Goal: Transaction & Acquisition: Subscribe to service/newsletter

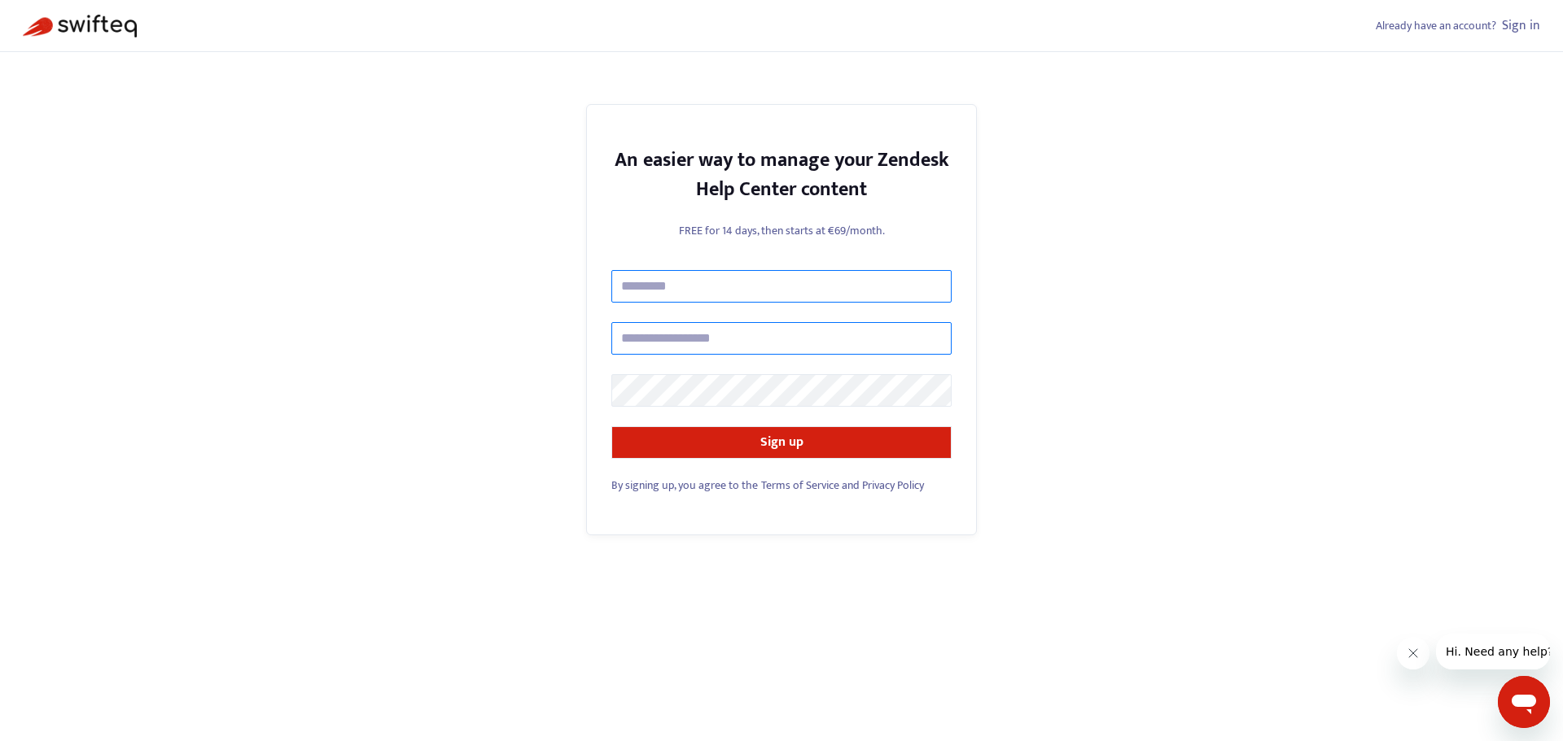
type input "**********"
click at [745, 282] on input "text" at bounding box center [781, 286] width 340 height 33
type input "**********"
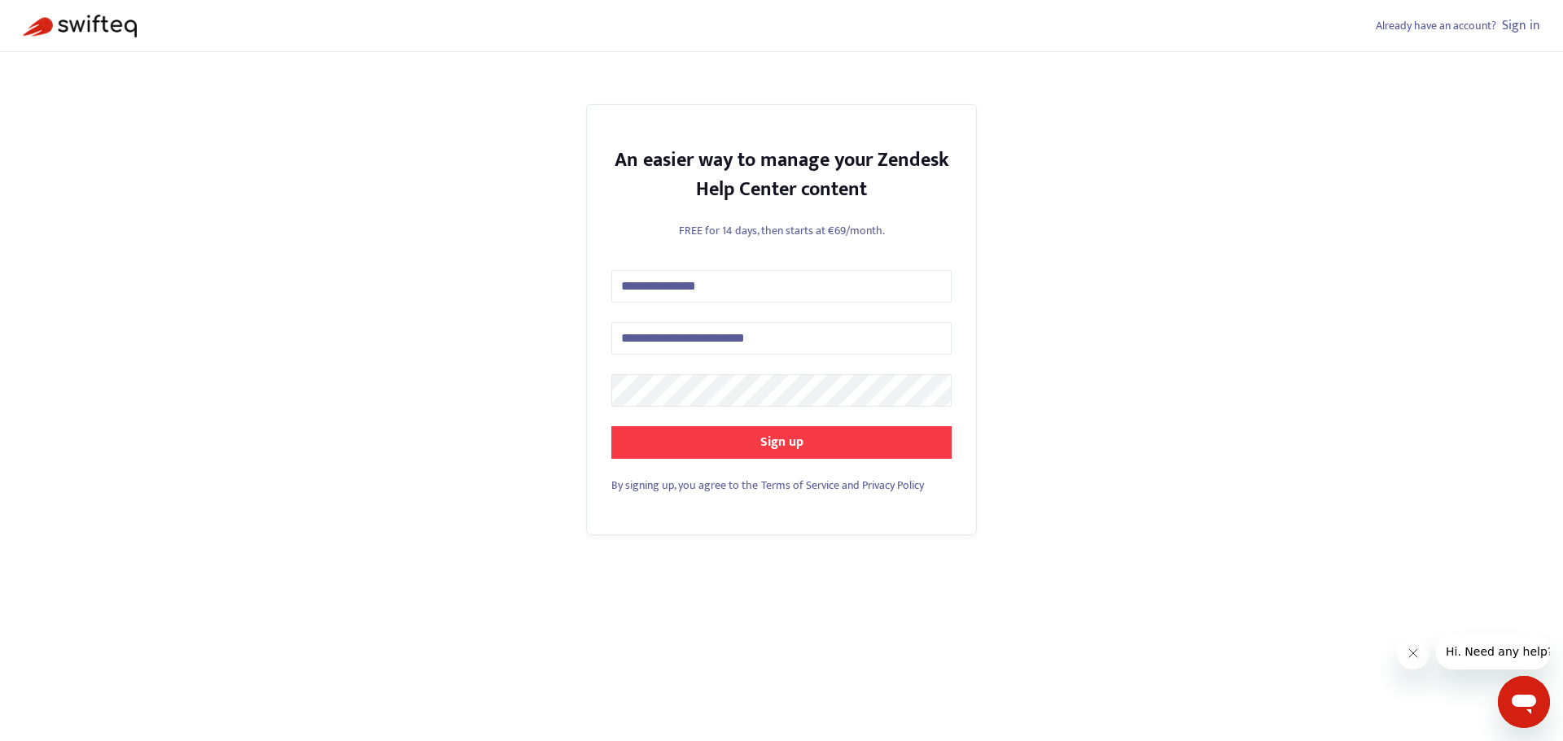
click at [763, 448] on strong "Sign up" at bounding box center [781, 442] width 43 height 22
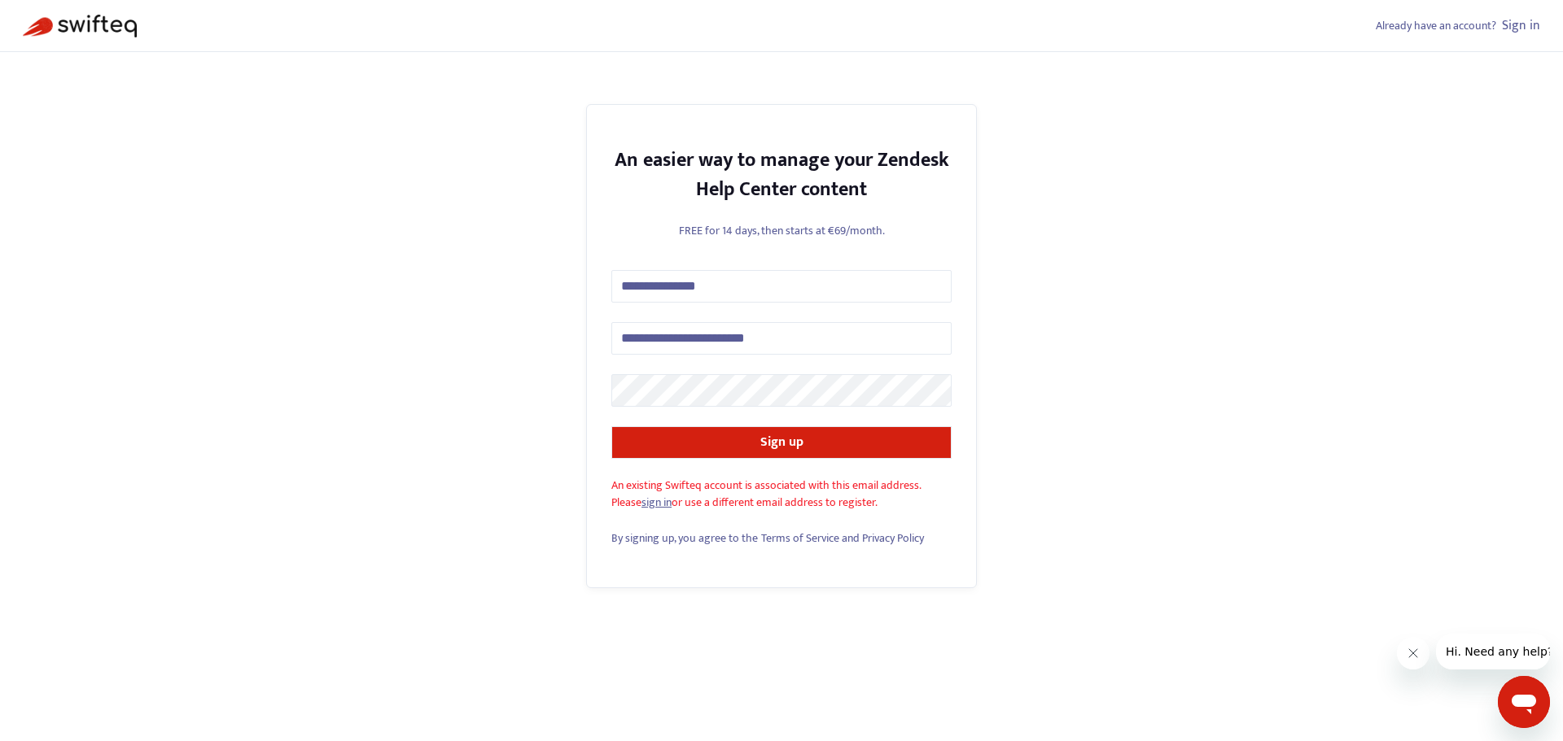
click at [652, 505] on link "sign in" at bounding box center [656, 502] width 30 height 19
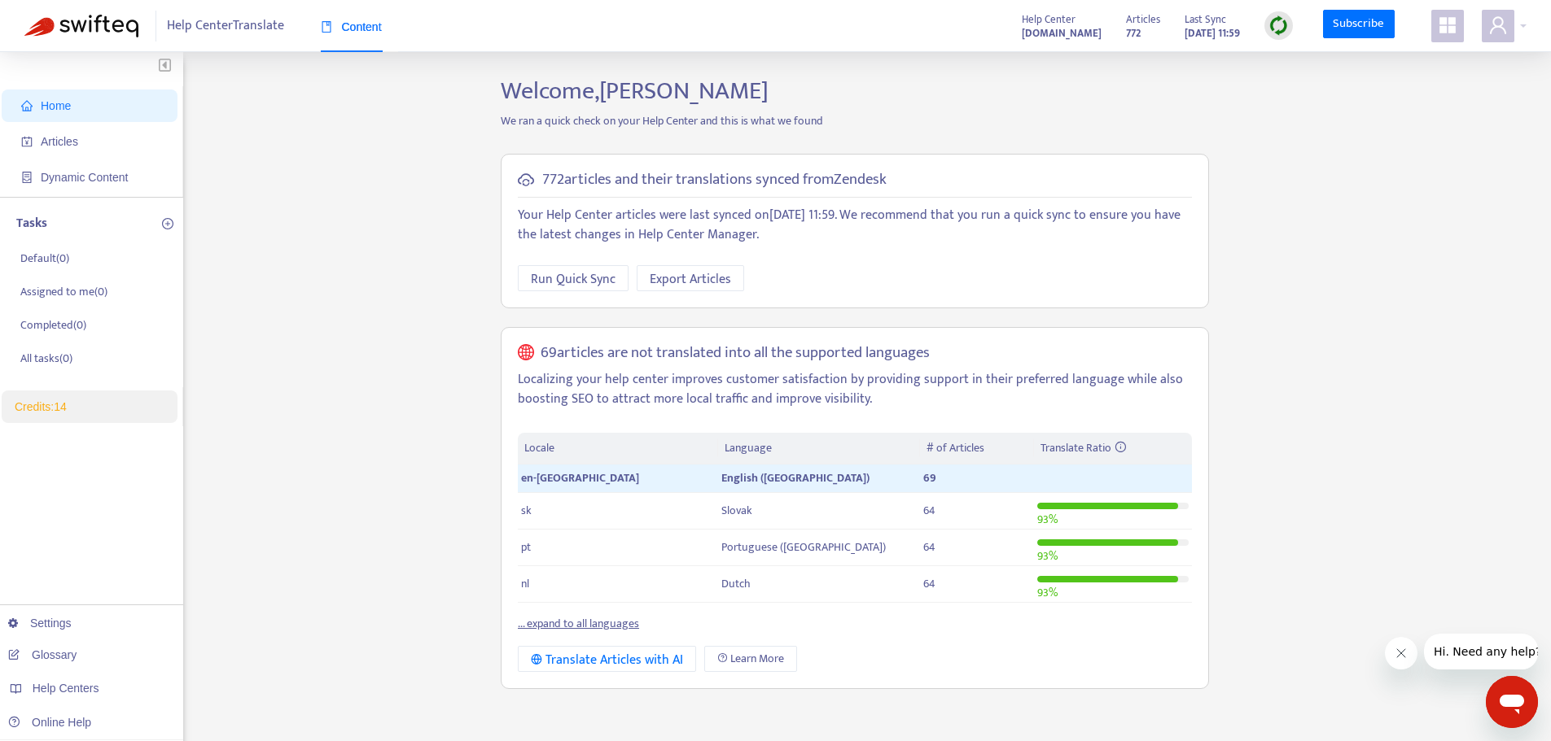
click at [1441, 25] on icon "appstore" at bounding box center [1447, 25] width 16 height 16
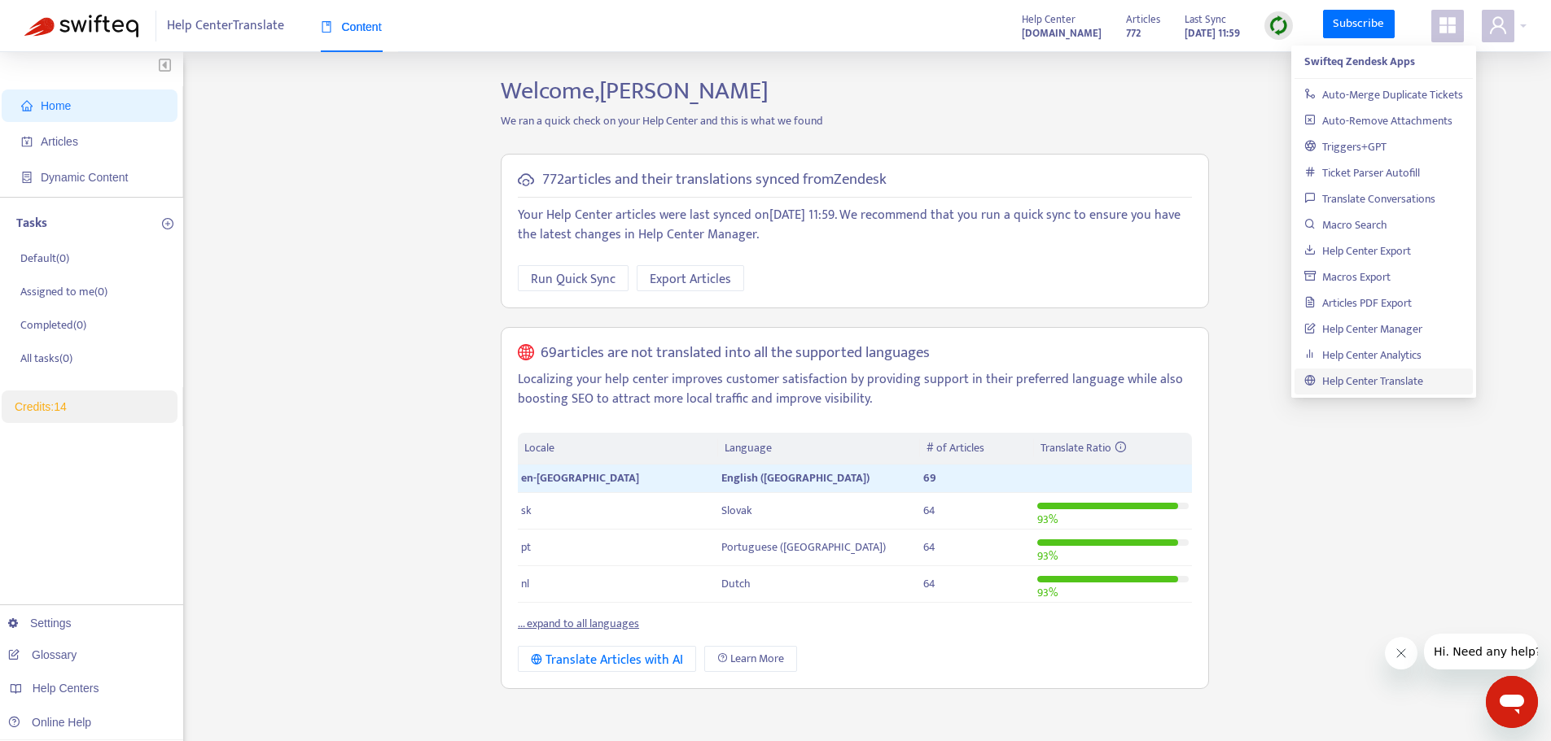
click at [109, 21] on img at bounding box center [81, 26] width 114 height 23
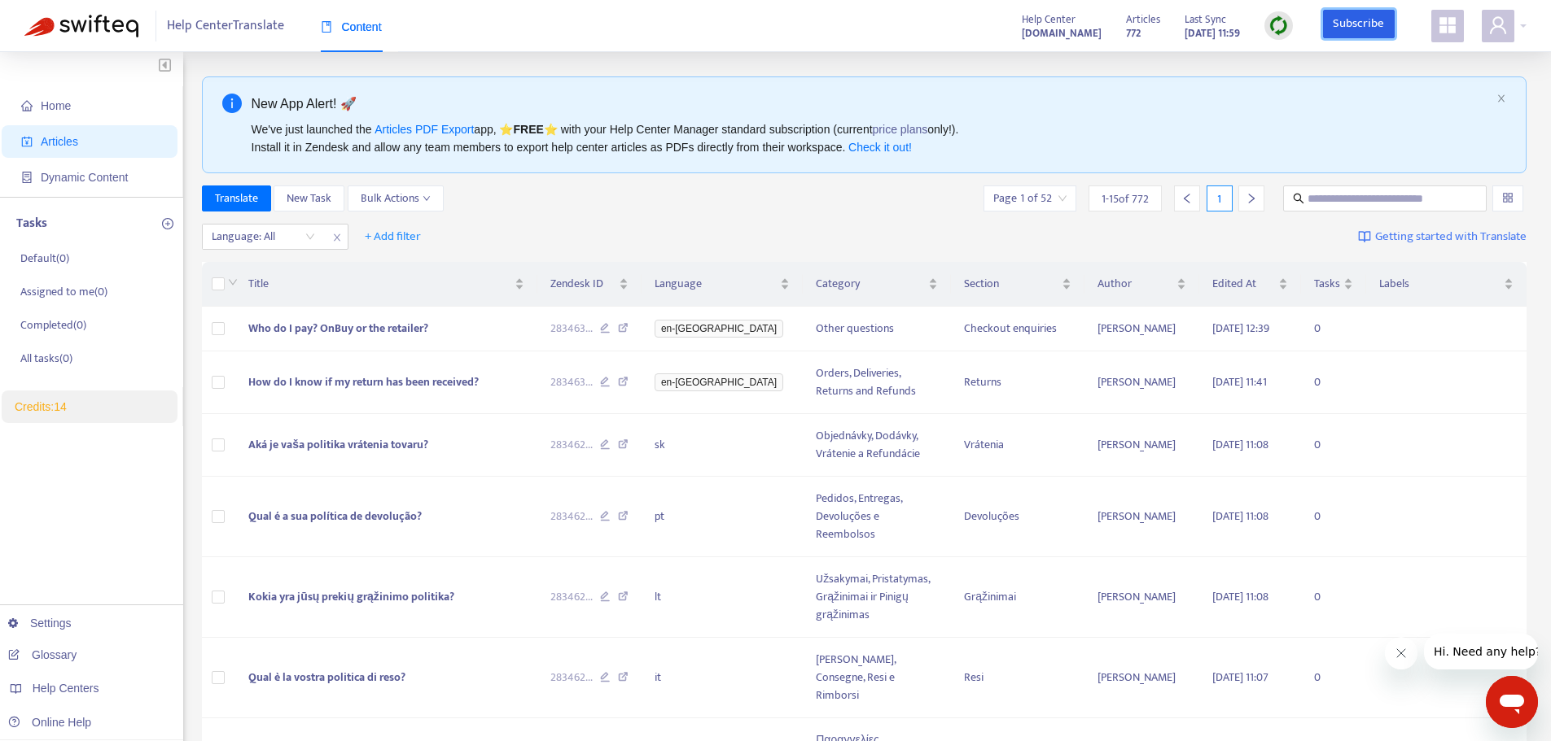
click at [1369, 21] on link "Subscribe" at bounding box center [1359, 24] width 72 height 29
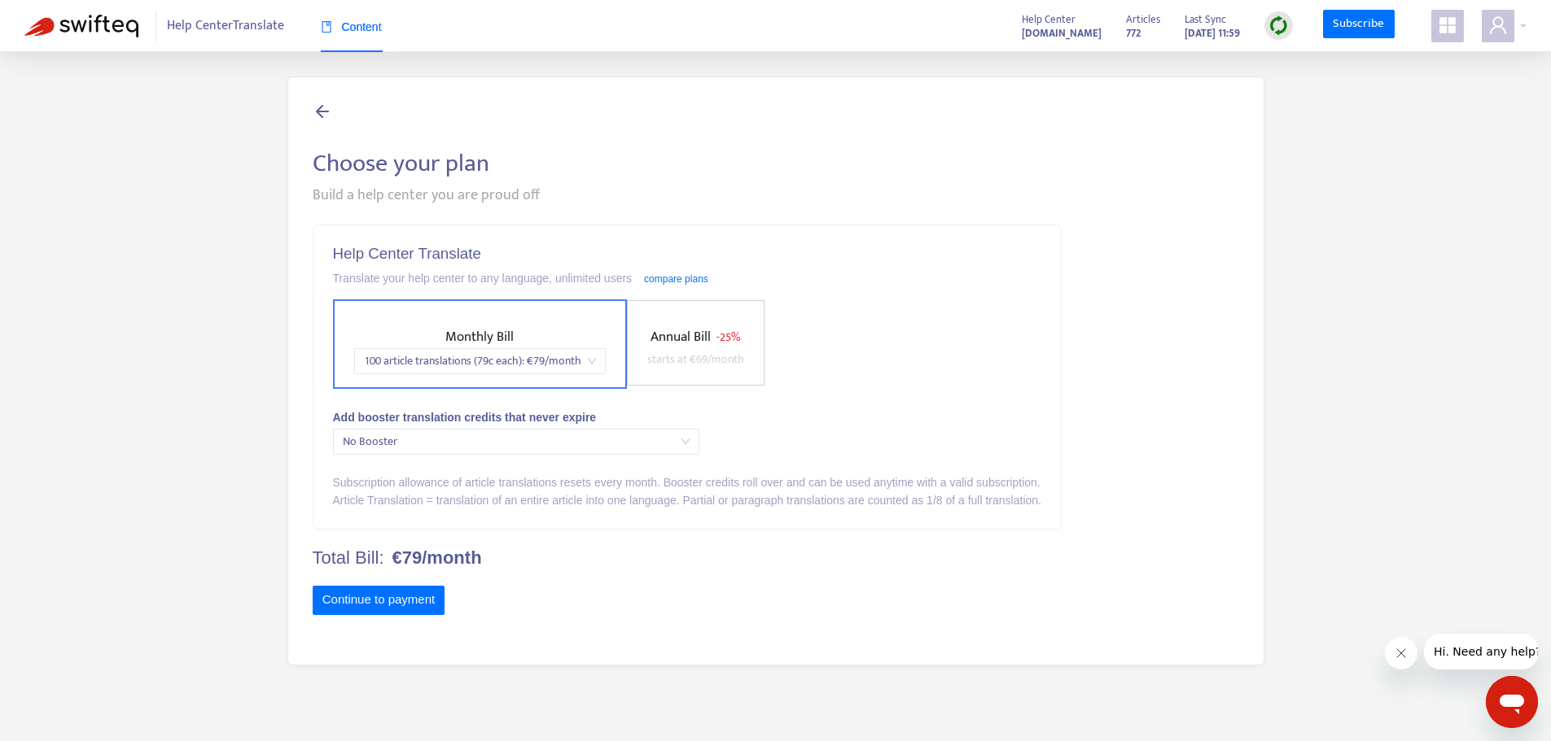
click at [1449, 32] on icon "appstore" at bounding box center [1447, 25] width 16 height 16
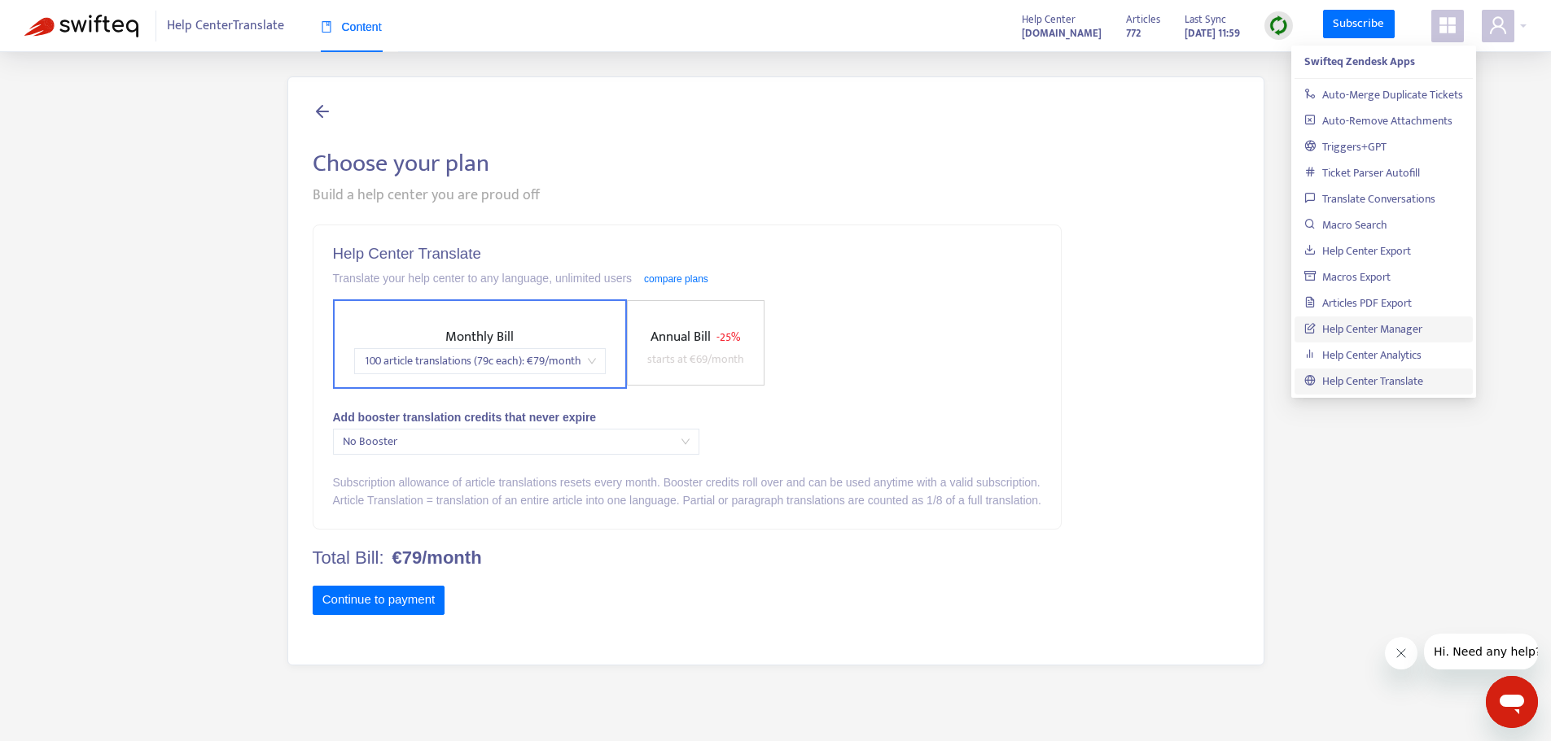
click at [1406, 328] on link "Help Center Manager" at bounding box center [1363, 329] width 118 height 19
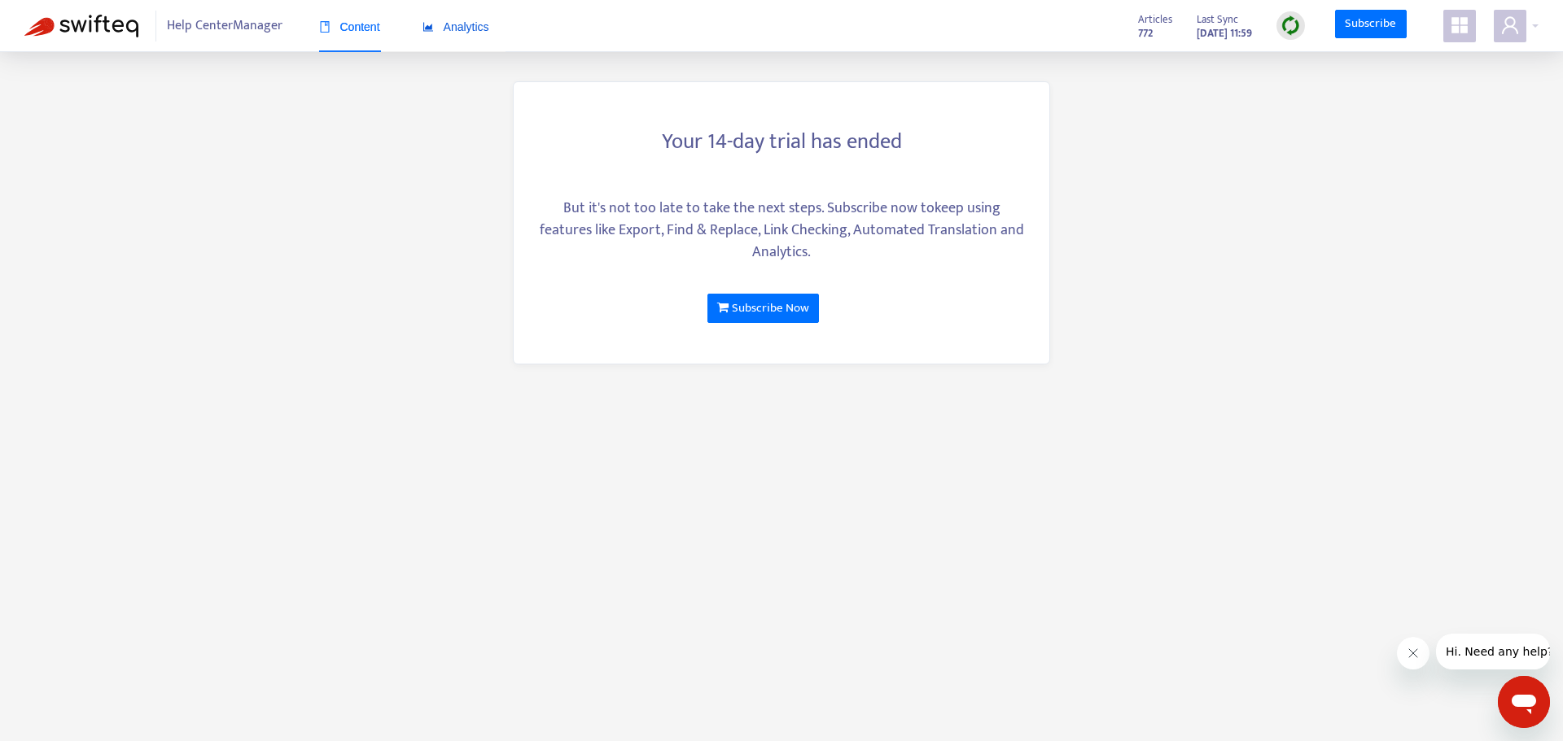
click at [466, 26] on span "Analytics" at bounding box center [455, 26] width 67 height 13
click at [715, 302] on link "Subscribe Now" at bounding box center [763, 308] width 112 height 29
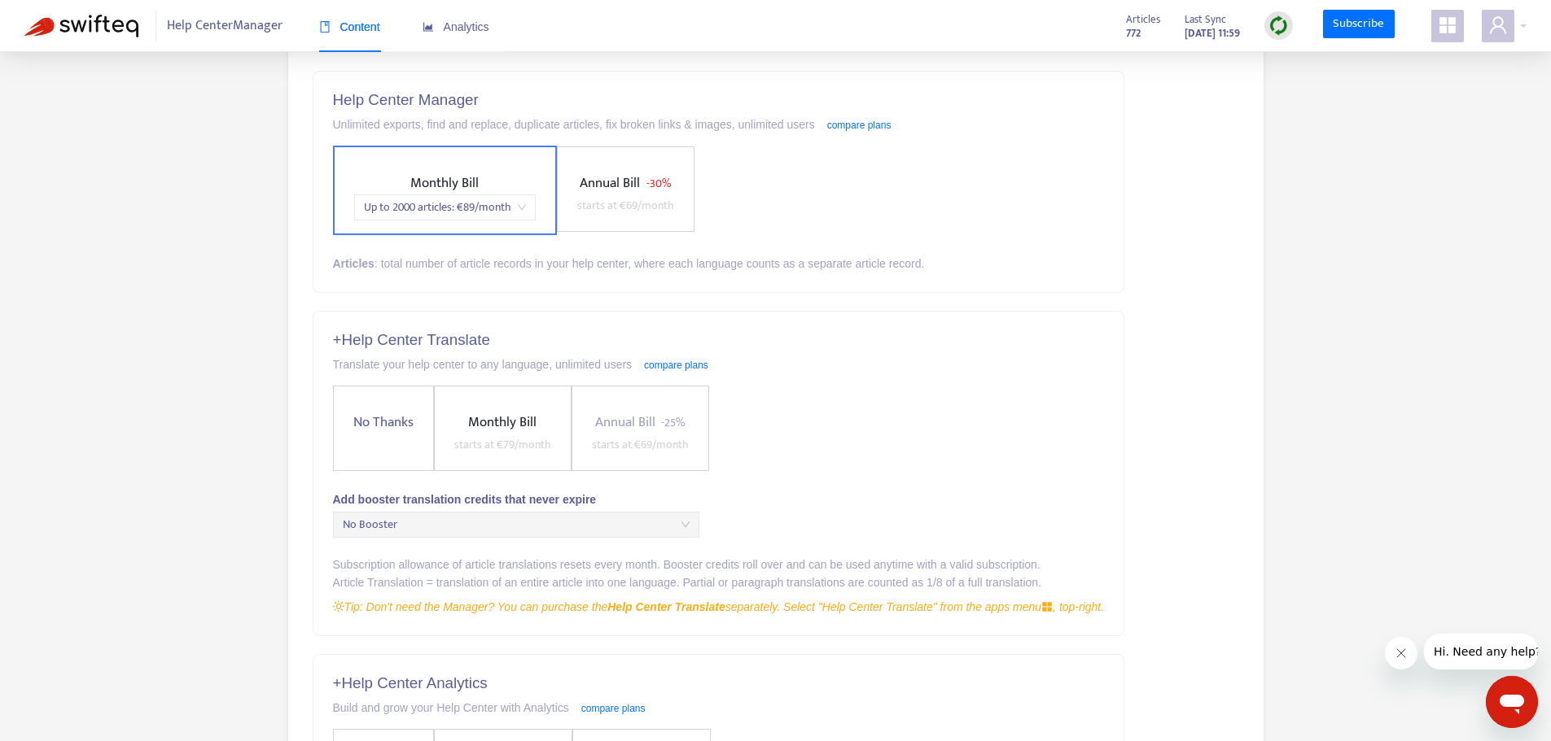
scroll to position [163, 0]
